Goal: Information Seeking & Learning: Check status

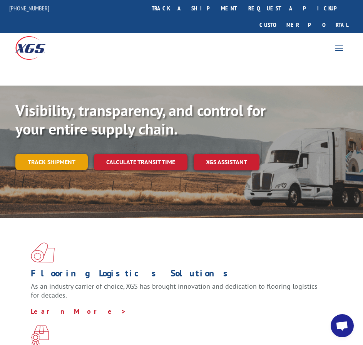
click at [57, 154] on link "Track shipment" at bounding box center [51, 162] width 72 height 16
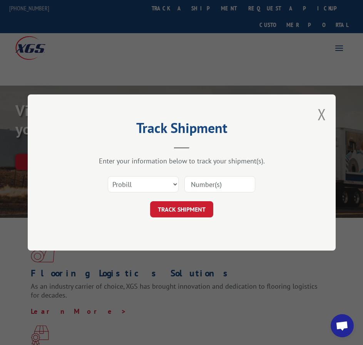
click at [193, 184] on input at bounding box center [220, 184] width 71 height 16
type input "2850639"
click button "TRACK SHIPMENT" at bounding box center [181, 209] width 63 height 16
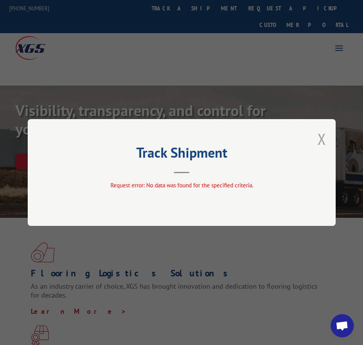
click at [318, 138] on button "Close modal" at bounding box center [322, 139] width 8 height 20
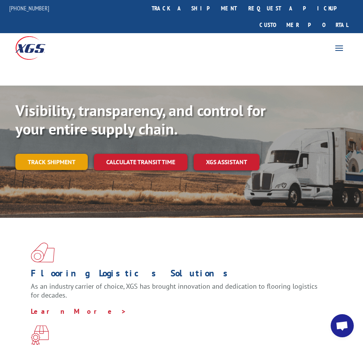
click at [29, 154] on link "Track shipment" at bounding box center [51, 162] width 72 height 16
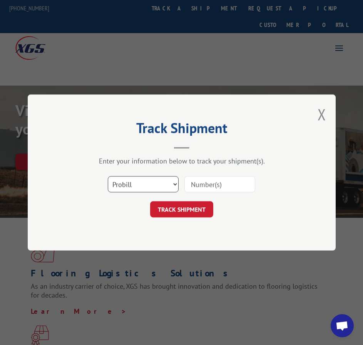
click at [132, 182] on select "Select category... Probill BOL PO" at bounding box center [143, 184] width 71 height 16
select select "bol"
click at [108, 176] on select "Select category... Probill BOL PO" at bounding box center [143, 184] width 71 height 16
click at [207, 179] on input at bounding box center [220, 184] width 71 height 16
type input "2850639"
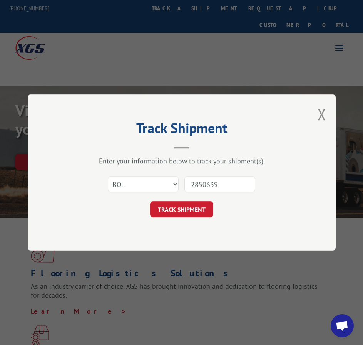
click button "TRACK SHIPMENT" at bounding box center [181, 209] width 63 height 16
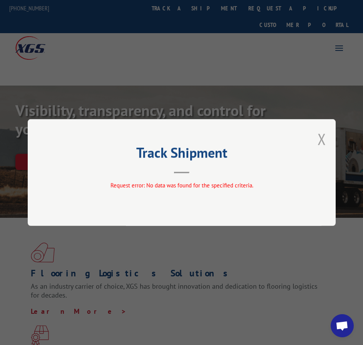
click at [322, 137] on button "Close modal" at bounding box center [322, 139] width 8 height 20
